Goal: Information Seeking & Learning: Learn about a topic

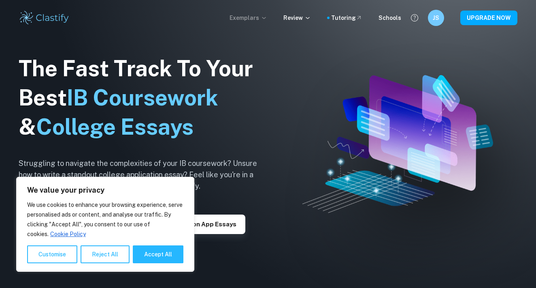
click at [263, 19] on p "Exemplars" at bounding box center [249, 17] width 38 height 9
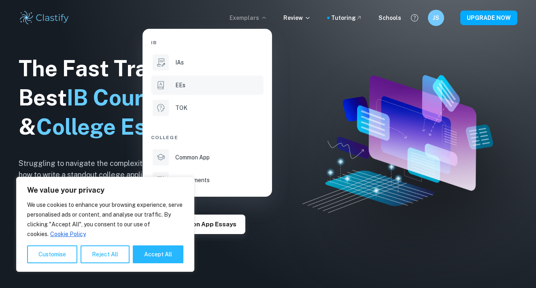
click at [207, 89] on div "EEs" at bounding box center [218, 85] width 87 height 9
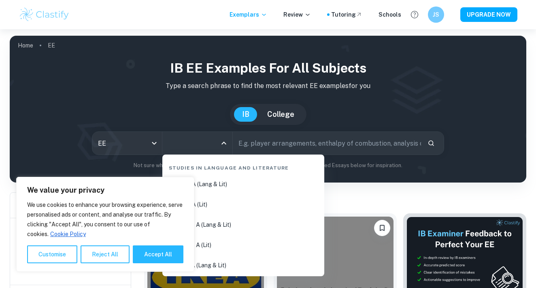
click at [208, 141] on input "All Subjects" at bounding box center [191, 142] width 51 height 15
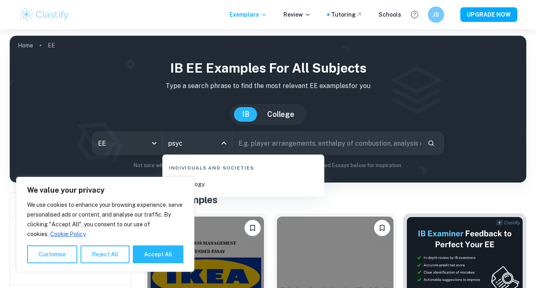
click at [240, 187] on li "Psychology" at bounding box center [244, 184] width 156 height 19
type input "Psychology"
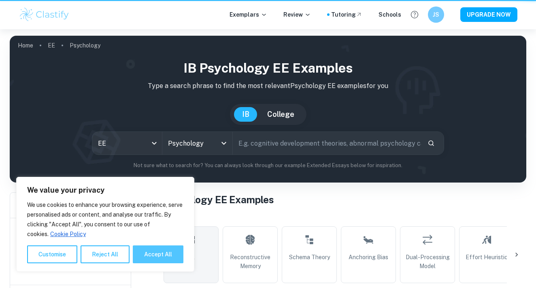
click at [144, 260] on button "Accept All" at bounding box center [158, 254] width 51 height 18
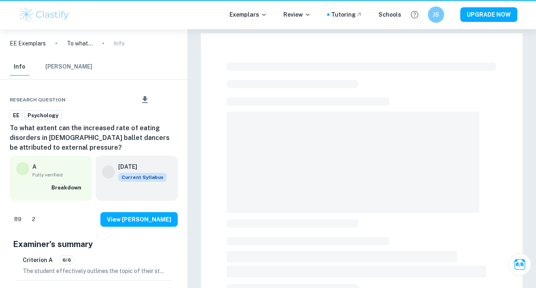
checkbox input "true"
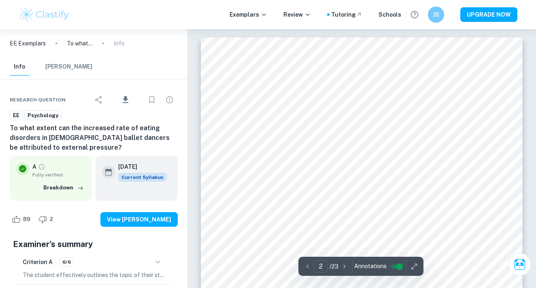
scroll to position [438, 0]
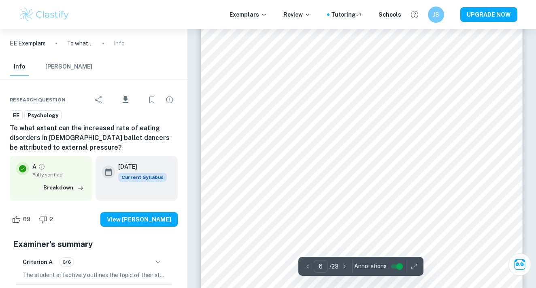
type input "7"
